Goal: Complete application form

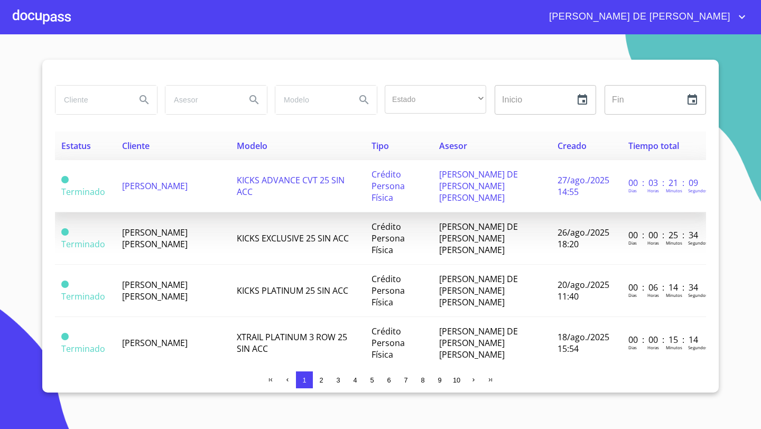
click at [185, 181] on td "[PERSON_NAME]" at bounding box center [173, 186] width 115 height 52
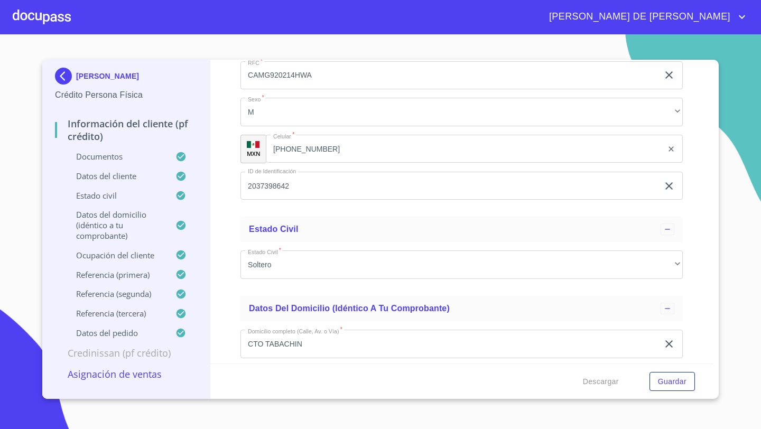
scroll to position [3711, 0]
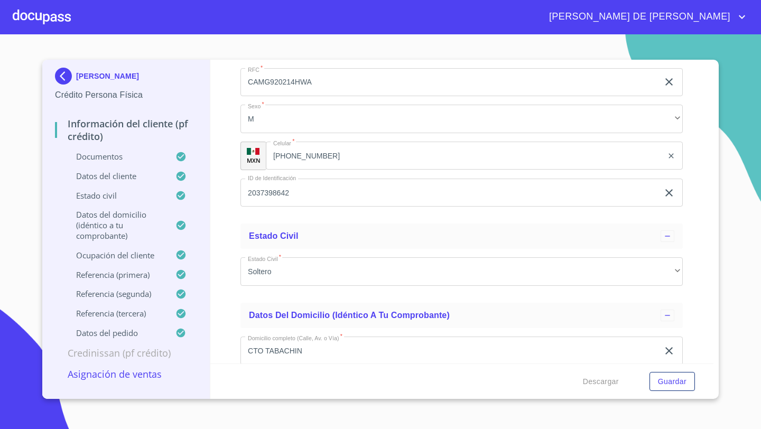
click at [323, 156] on input "[PHONE_NUMBER]" at bounding box center [464, 156] width 397 height 29
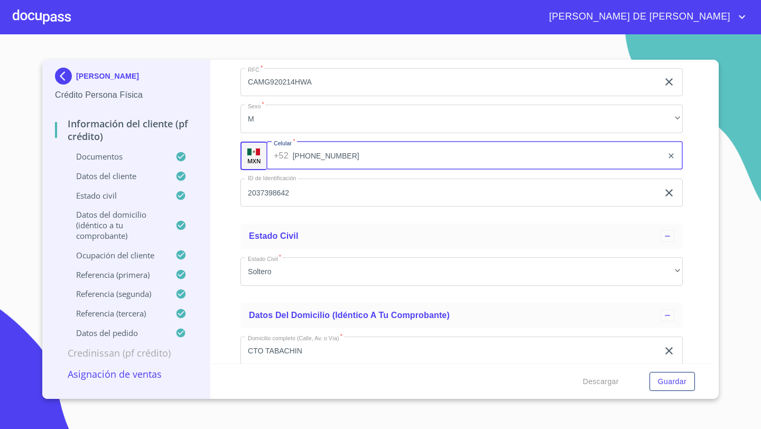
click at [323, 156] on input "[PHONE_NUMBER]" at bounding box center [478, 156] width 370 height 29
type input "[PHONE_NUMBER]"
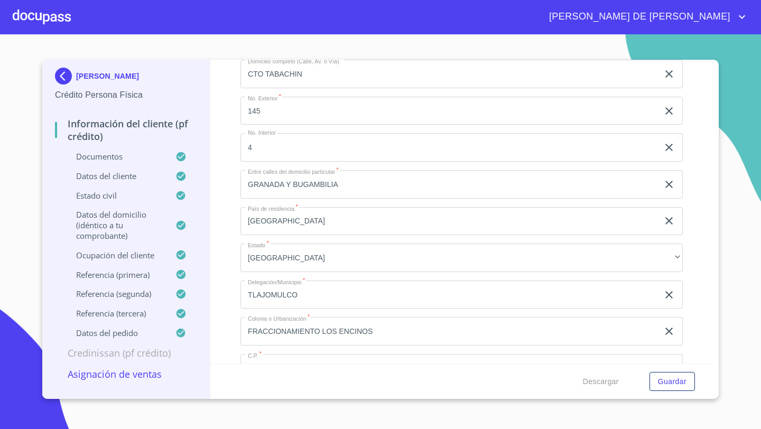
scroll to position [3569, 0]
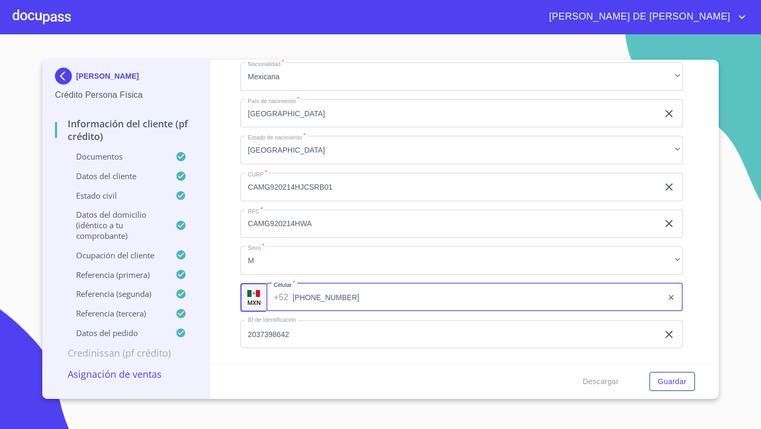
drag, startPoint x: 322, startPoint y: 296, endPoint x: 298, endPoint y: 296, distance: 23.8
click at [298, 296] on input "[PHONE_NUMBER]" at bounding box center [478, 297] width 370 height 29
drag, startPoint x: 345, startPoint y: 292, endPoint x: 291, endPoint y: 300, distance: 54.5
click at [291, 300] on div "[PHONE_NUMBER] ​" at bounding box center [474, 297] width 416 height 29
drag, startPoint x: 341, startPoint y: 296, endPoint x: 295, endPoint y: 299, distance: 46.6
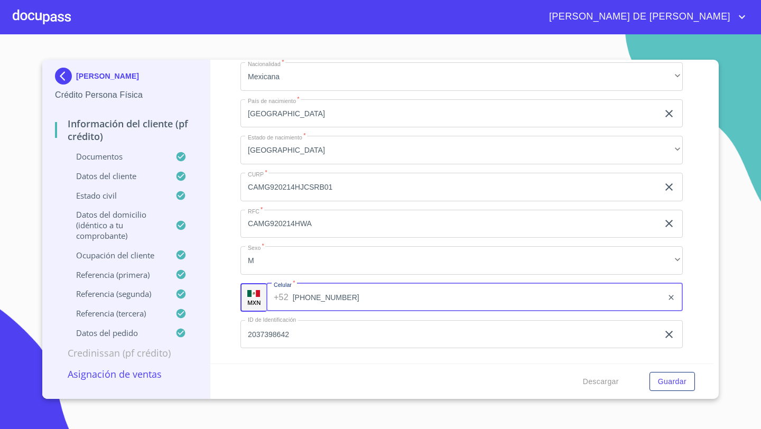
click at [295, 298] on input "[PHONE_NUMBER]" at bounding box center [478, 297] width 370 height 29
click at [223, 305] on div "Información del cliente (PF crédito) Documentos Documento de identificación   *…" at bounding box center [461, 212] width 503 height 304
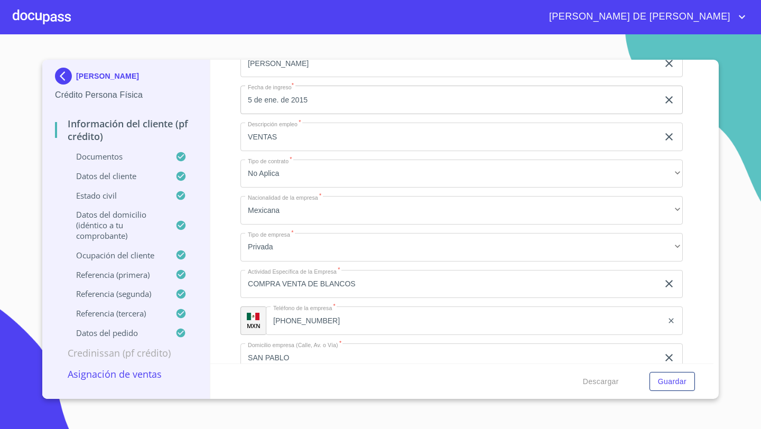
scroll to position [4556, 0]
click at [324, 320] on input "[PHONE_NUMBER]" at bounding box center [464, 320] width 397 height 29
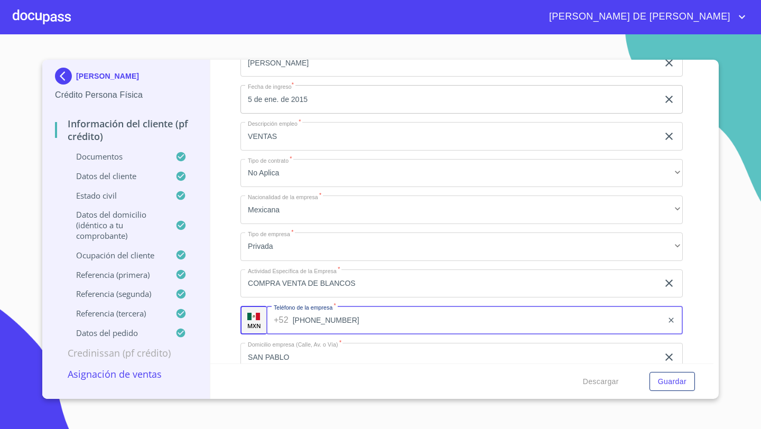
click at [324, 320] on input "[PHONE_NUMBER]" at bounding box center [478, 320] width 370 height 29
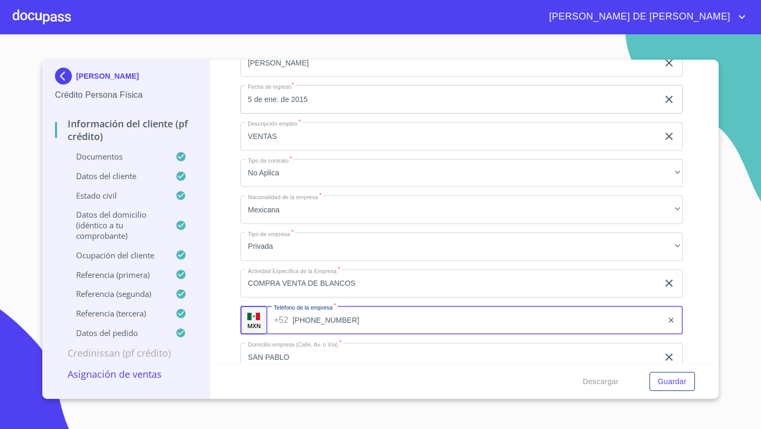
paste input "2269622"
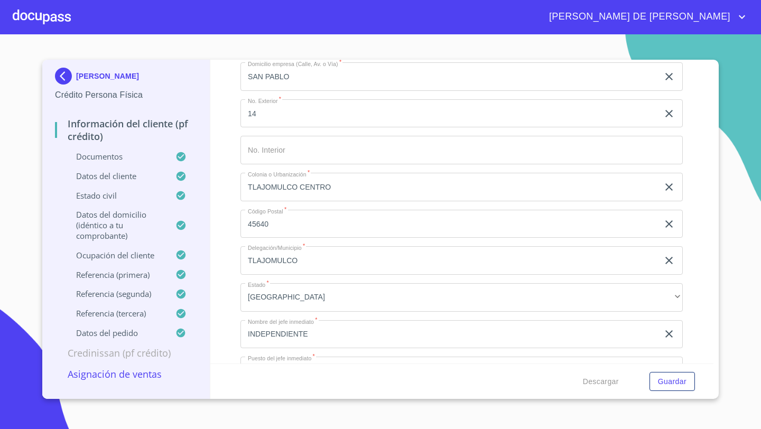
scroll to position [4844, 0]
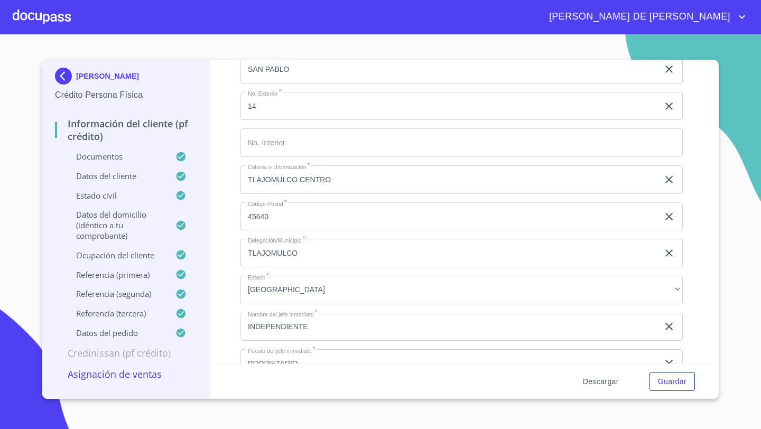
type input "[PHONE_NUMBER]"
click at [592, 381] on span "Descargar" at bounding box center [601, 381] width 36 height 13
click at [668, 379] on span "Guardar" at bounding box center [672, 381] width 29 height 13
